Goal: Navigation & Orientation: Find specific page/section

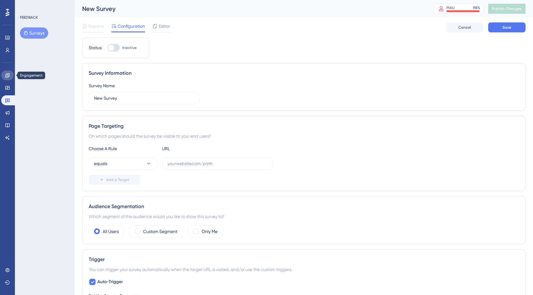
click at [7, 74] on icon at bounding box center [7, 75] width 5 height 5
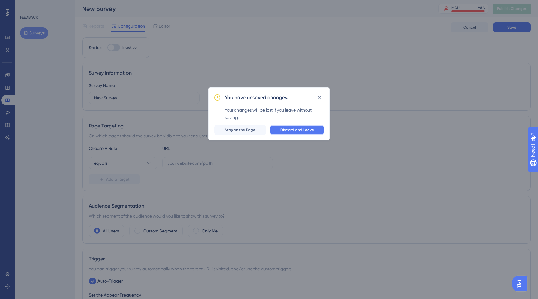
click at [286, 131] on span "Discard and Leave" at bounding box center [297, 130] width 34 height 5
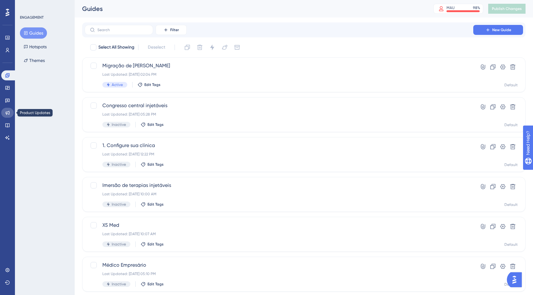
click at [9, 114] on icon at bounding box center [8, 113] width 4 height 4
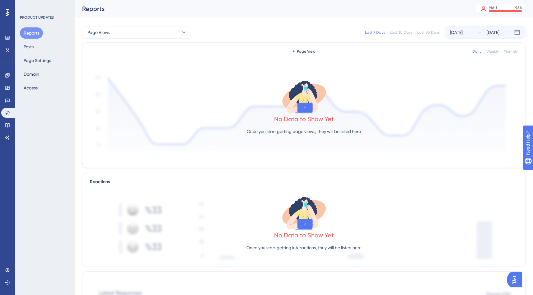
click at [57, 46] on div "Reports Posts Page Settings Domain Access" at bounding box center [45, 60] width 50 height 66
click at [22, 45] on button "Posts" at bounding box center [28, 46] width 17 height 11
